Goal: Find specific page/section: Find specific page/section

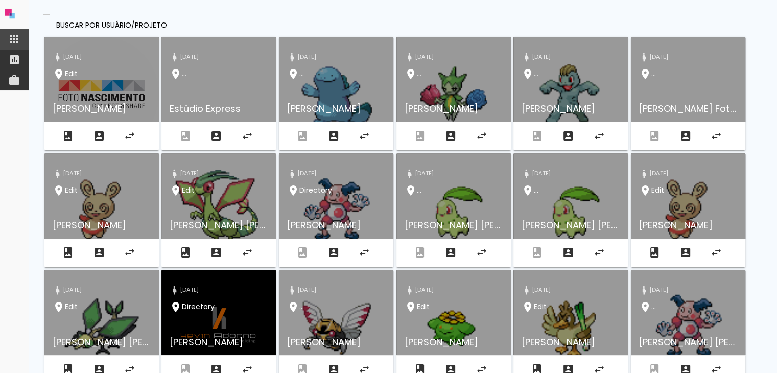
type input "[EMAIL_ADDRESS][DOMAIN_NAME]"
type paper-input "[EMAIL_ADDRESS][DOMAIN_NAME]"
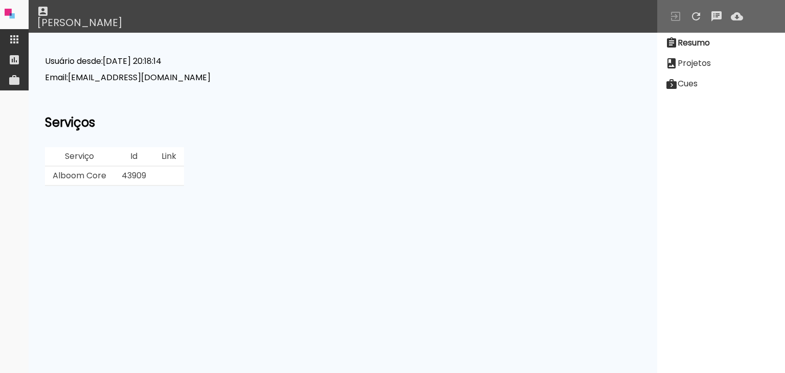
click at [716, 64] on paper-item "Projetos" at bounding box center [721, 63] width 128 height 20
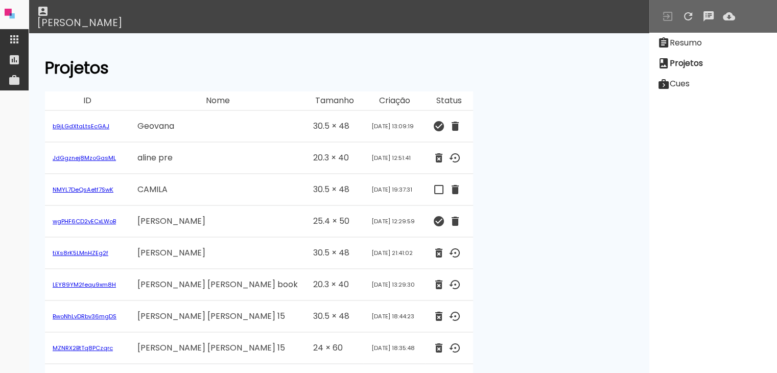
click at [101, 187] on link "NMYL7DeQsAetf7SwK" at bounding box center [83, 190] width 61 height 8
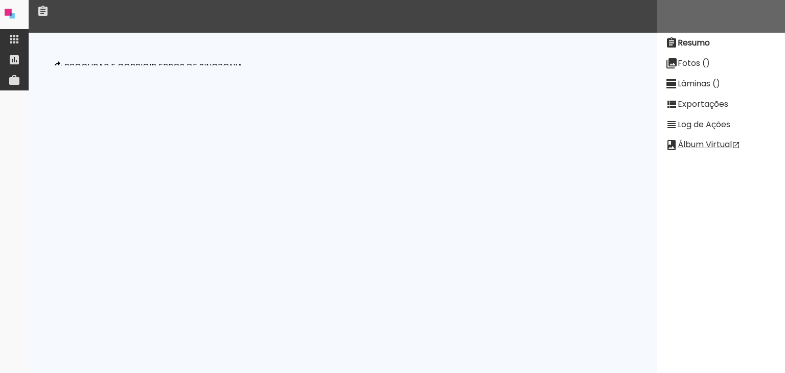
click at [99, 68] on p "Procurar e corrigir erros de sincronia" at bounding box center [153, 67] width 178 height 8
click at [706, 71] on paper-item "Fotos ()" at bounding box center [721, 63] width 128 height 20
click at [0, 0] on slot "Lâminas ()" at bounding box center [0, 0] width 0 height 0
click at [0, 0] on slot "Exportações" at bounding box center [0, 0] width 0 height 0
click at [0, 0] on slot "Log de Ações" at bounding box center [0, 0] width 0 height 0
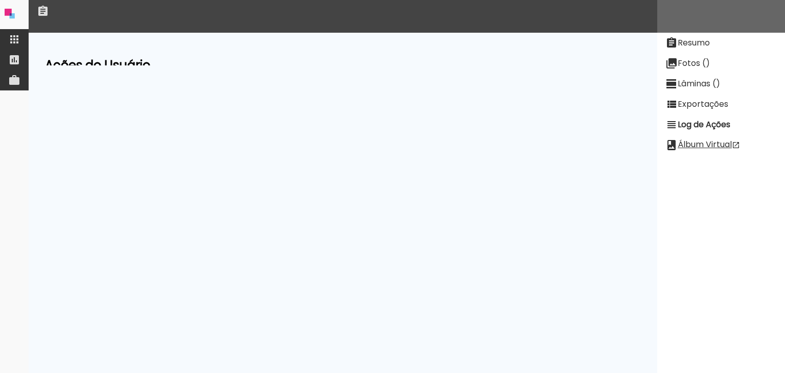
click at [0, 0] on slot "Resumo" at bounding box center [0, 0] width 0 height 0
click at [417, 62] on neon-animatable "Procurar e corrigir erros de sincronia Tamanho: cm x cm Sangria: mm , Margem: m…" at bounding box center [343, 49] width 629 height 33
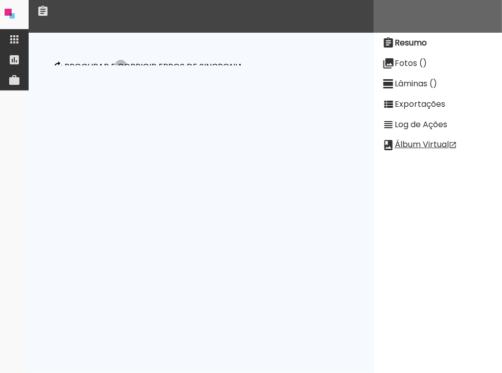
click at [123, 67] on p "Procurar e corrigir erros de sincronia" at bounding box center [153, 67] width 178 height 8
click at [193, 71] on p "Procurar e corrigir erros de sincronia" at bounding box center [153, 67] width 178 height 8
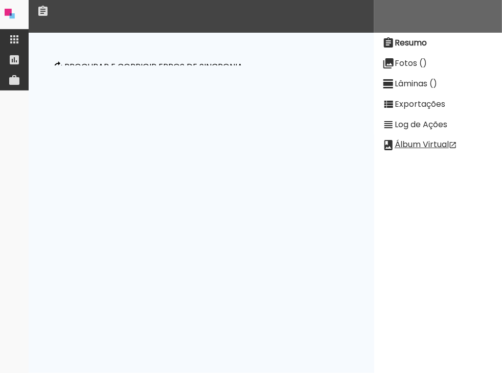
click at [204, 63] on p "Procurar e corrigir erros de sincronia" at bounding box center [153, 67] width 178 height 8
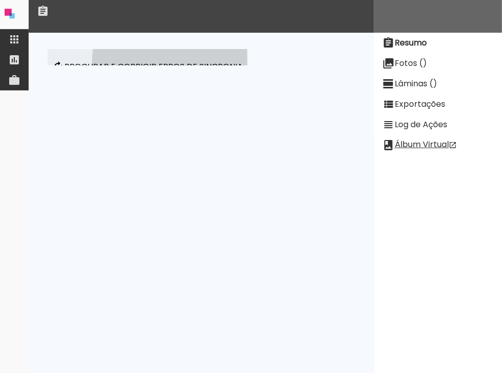
click at [204, 63] on p "Procurar e corrigir erros de sincronia" at bounding box center [153, 67] width 178 height 8
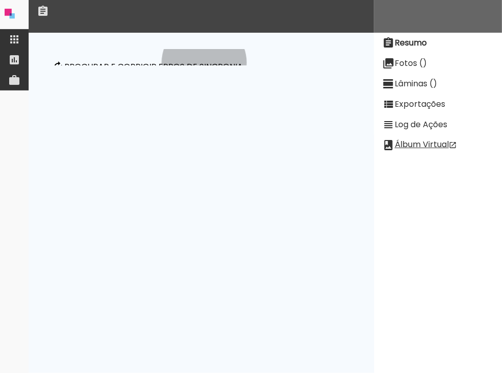
click at [204, 63] on p "Procurar e corrigir erros de sincronia" at bounding box center [153, 67] width 178 height 8
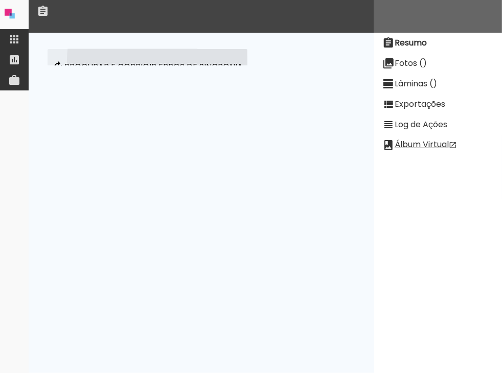
click at [204, 63] on p "Procurar e corrigir erros de sincronia" at bounding box center [153, 67] width 178 height 8
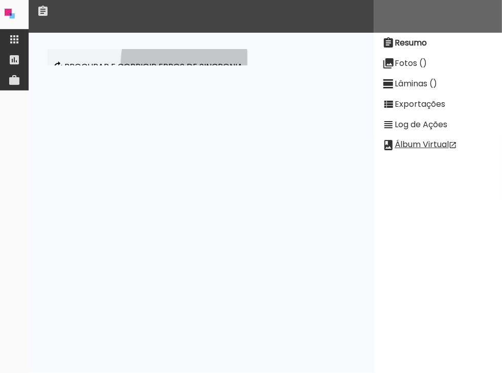
click at [204, 63] on p "Procurar e corrigir erros de sincronia" at bounding box center [153, 67] width 178 height 8
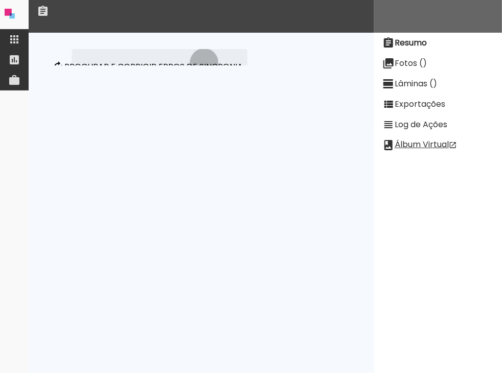
click at [204, 63] on p "Procurar e corrigir erros de sincronia" at bounding box center [153, 67] width 178 height 8
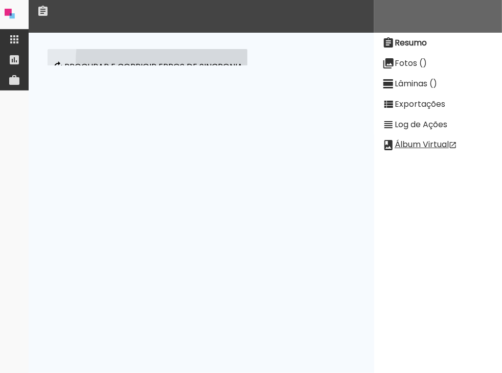
click at [204, 63] on p "Procurar e corrigir erros de sincronia" at bounding box center [153, 67] width 178 height 8
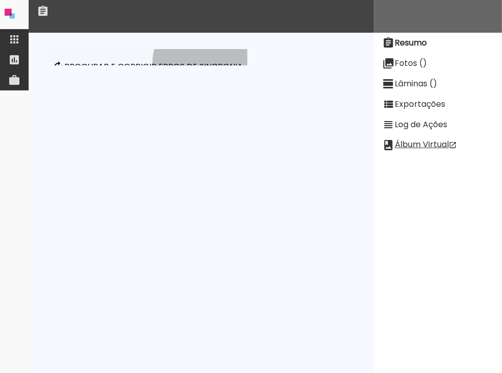
click at [204, 63] on p "Procurar e corrigir erros de sincronia" at bounding box center [153, 67] width 178 height 8
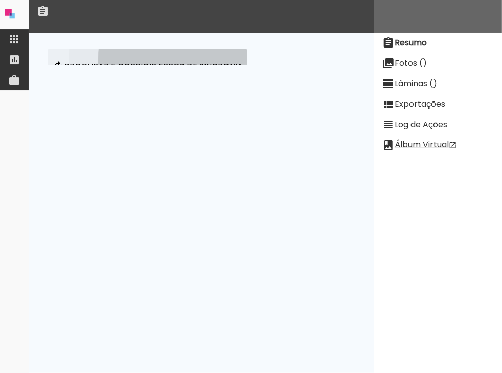
click at [204, 63] on p "Procurar e corrigir erros de sincronia" at bounding box center [153, 67] width 178 height 8
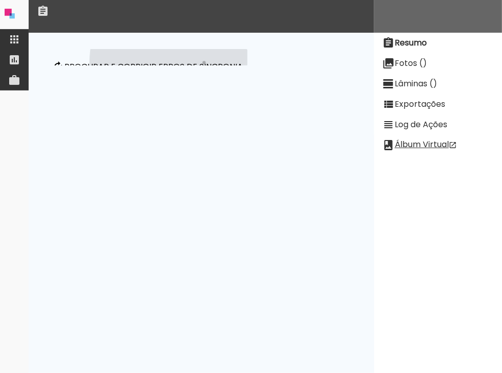
click at [204, 63] on p "Procurar e corrigir erros de sincronia" at bounding box center [153, 67] width 178 height 8
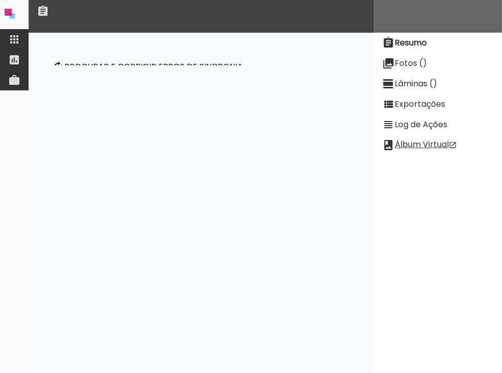
click at [0, 0] on slot "Resumo" at bounding box center [0, 0] width 0 height 0
click at [0, 0] on slot "Fotos ()" at bounding box center [0, 0] width 0 height 0
click at [0, 0] on slot "Resumo" at bounding box center [0, 0] width 0 height 0
click at [325, 1] on div at bounding box center [280, 16] width 502 height 33
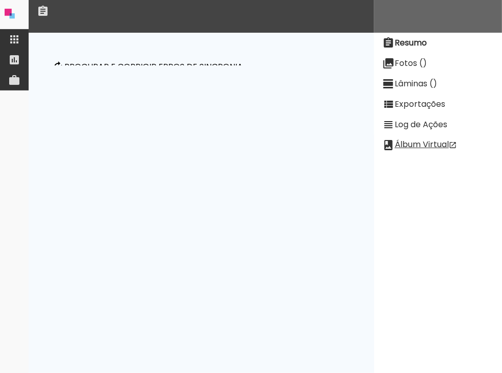
click at [325, 1] on div at bounding box center [280, 16] width 502 height 33
click at [21, 203] on div at bounding box center [14, 187] width 29 height 496
drag, startPoint x: 51, startPoint y: 114, endPoint x: 34, endPoint y: 127, distance: 21.9
